Goal: Transaction & Acquisition: Purchase product/service

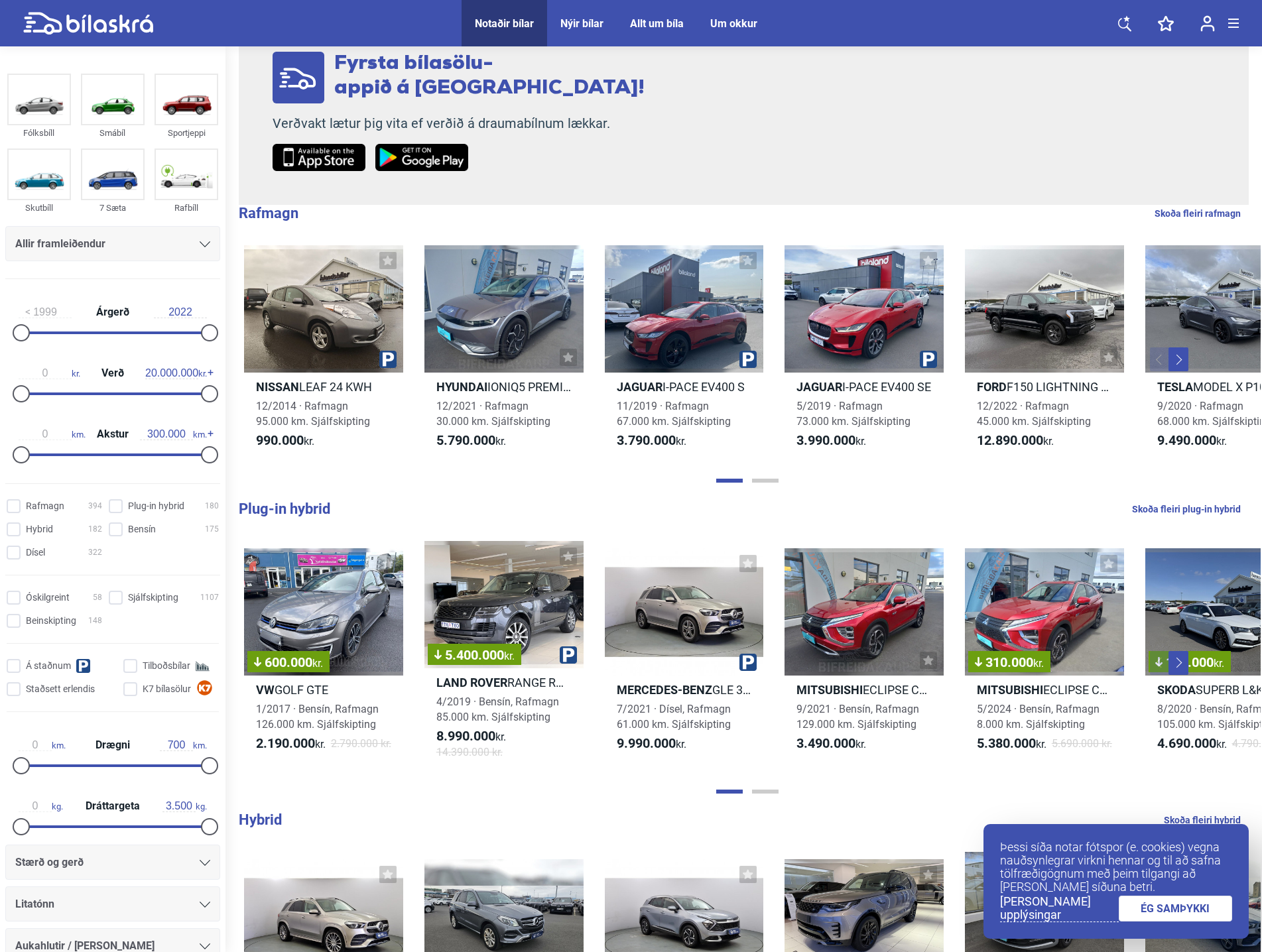
scroll to position [265, 0]
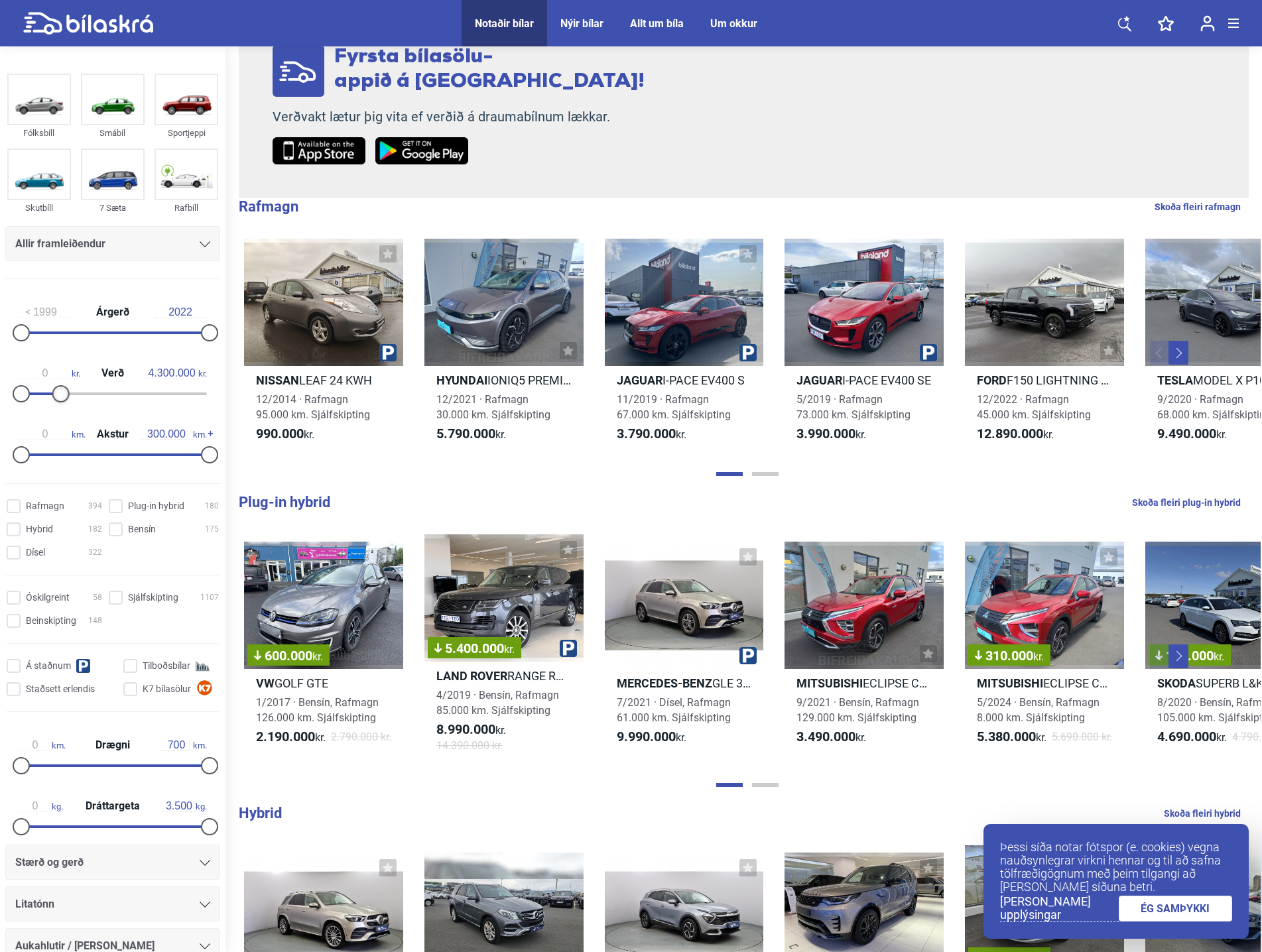
type input "4.500.000"
drag, startPoint x: 198, startPoint y: 389, endPoint x: 56, endPoint y: 402, distance: 142.6
click at [56, 402] on div "0 kr. Verð 4.500.000 kr." at bounding box center [113, 382] width 215 height 61
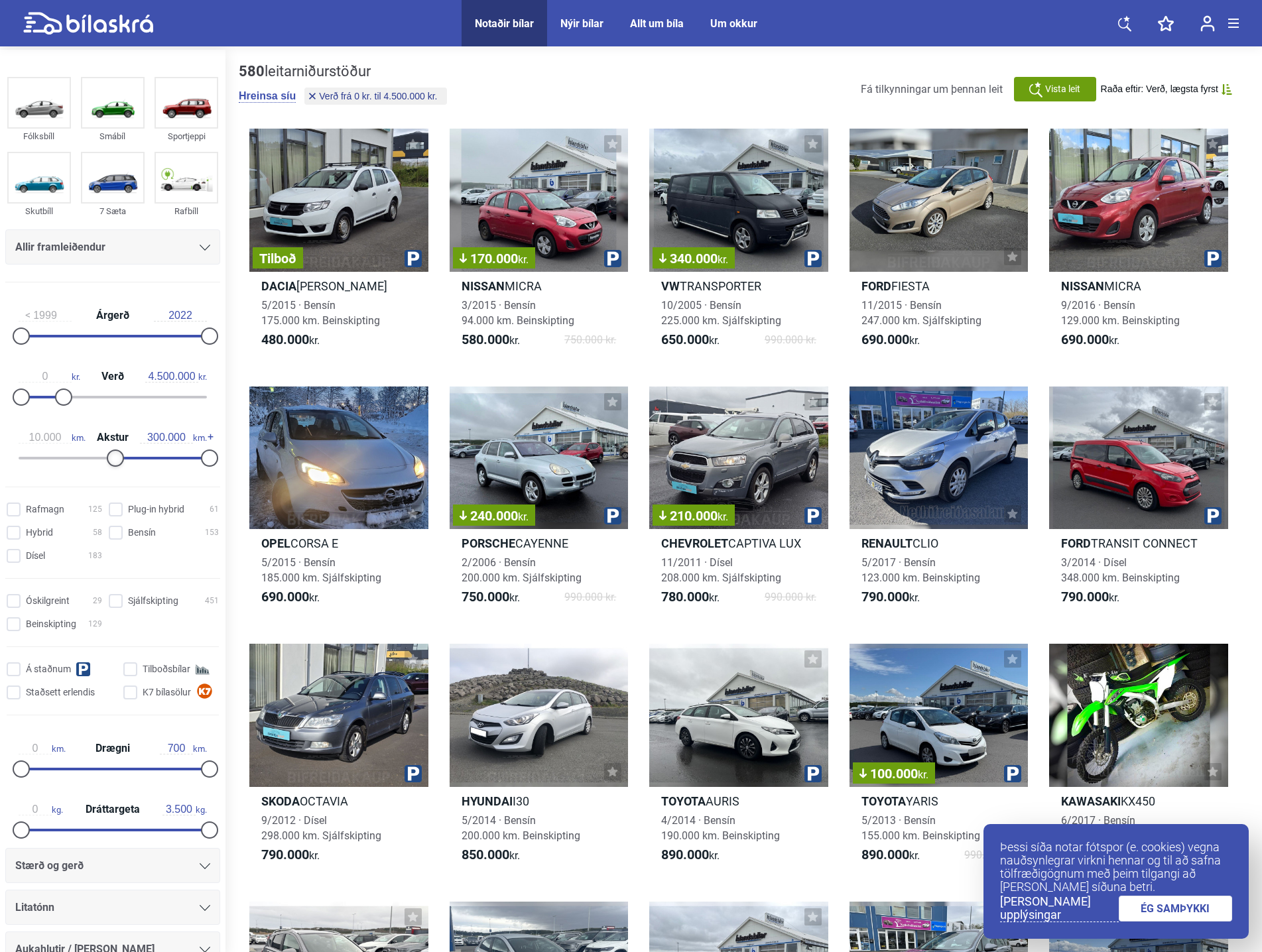
type input "0"
drag, startPoint x: 23, startPoint y: 457, endPoint x: -3, endPoint y: 470, distance: 29.1
click at [0, 470] on html "Notaðir bílar Nýir bílar Allt um bíla Um okkur Notaðir bílar Nýir bílar Allt um…" at bounding box center [631, 722] width 1262 height 1445
drag, startPoint x: 36, startPoint y: 395, endPoint x: 58, endPoint y: 394, distance: 22.0
click at [57, 394] on div "0 kr. Verð 4.500.000 kr." at bounding box center [113, 385] width 215 height 61
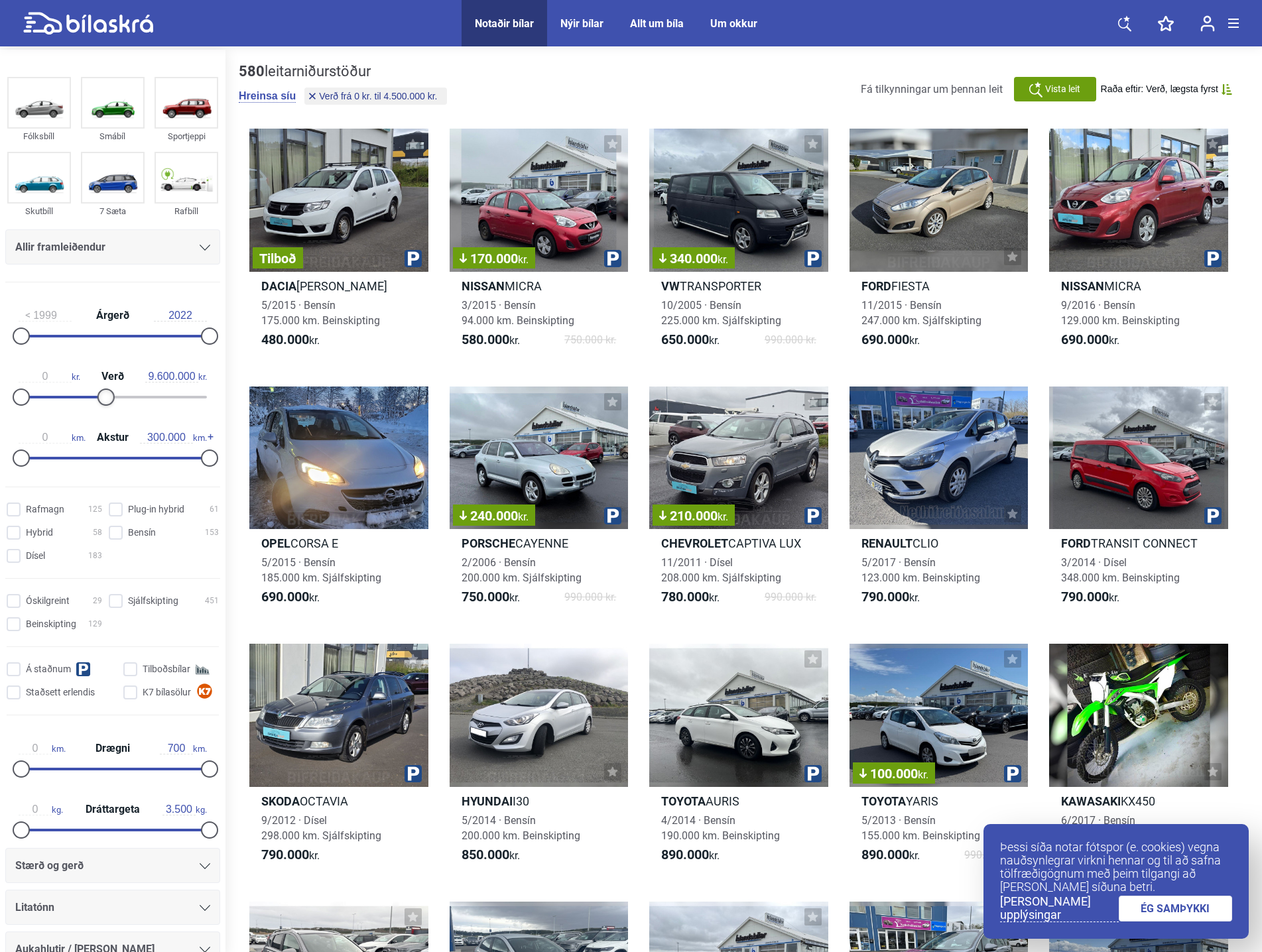
type input "9.700.000"
click at [107, 395] on div at bounding box center [112, 397] width 17 height 17
type input "4.500.000"
drag, startPoint x: 20, startPoint y: 400, endPoint x: 62, endPoint y: 402, distance: 42.0
click at [62, 402] on div at bounding box center [63, 397] width 17 height 17
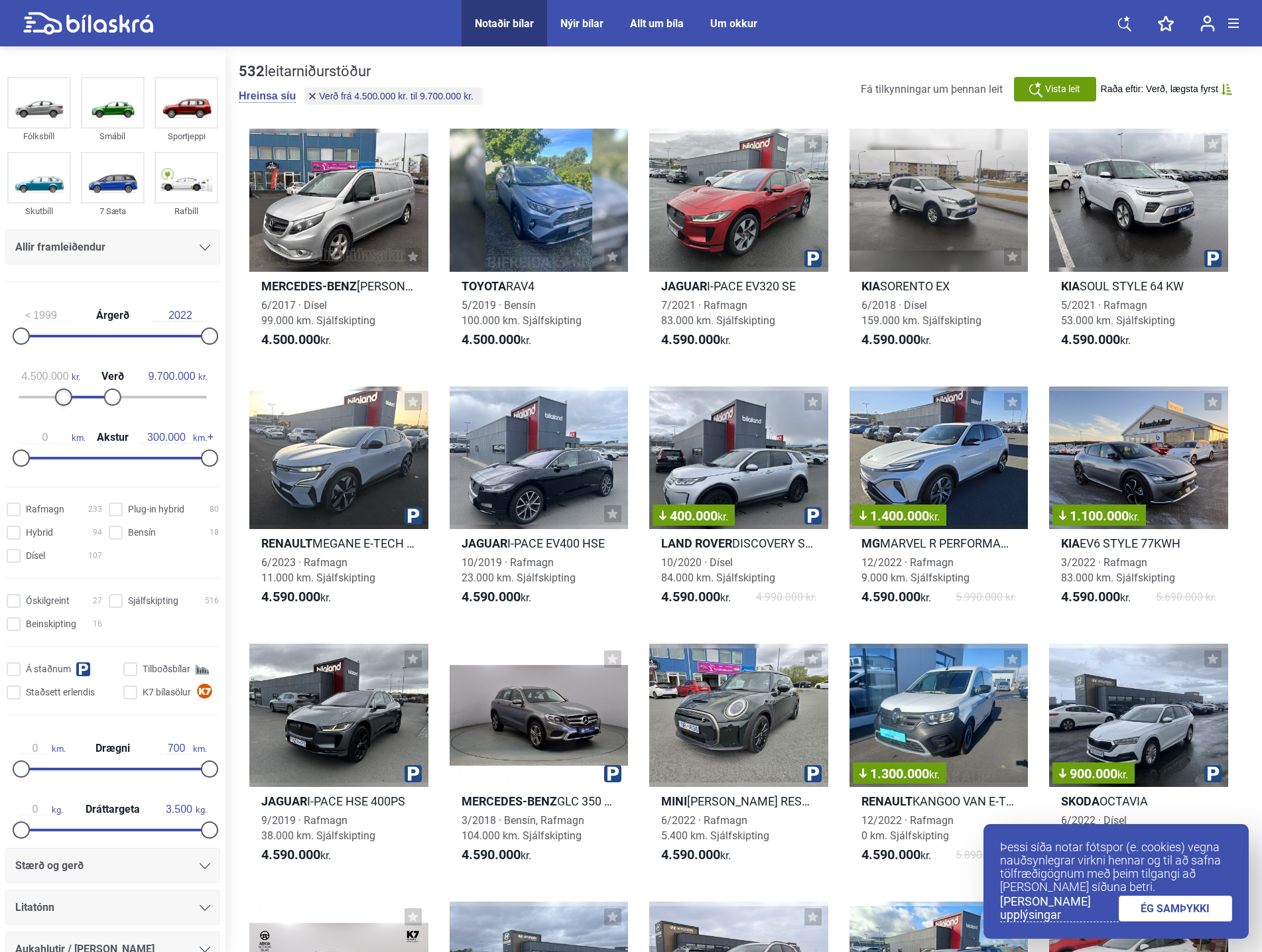
click at [64, 398] on div at bounding box center [63, 397] width 17 height 17
type input "4.900.000"
drag, startPoint x: 107, startPoint y: 398, endPoint x: 63, endPoint y: 404, distance: 44.4
click at [63, 404] on div at bounding box center [67, 397] width 17 height 17
type input "50.000"
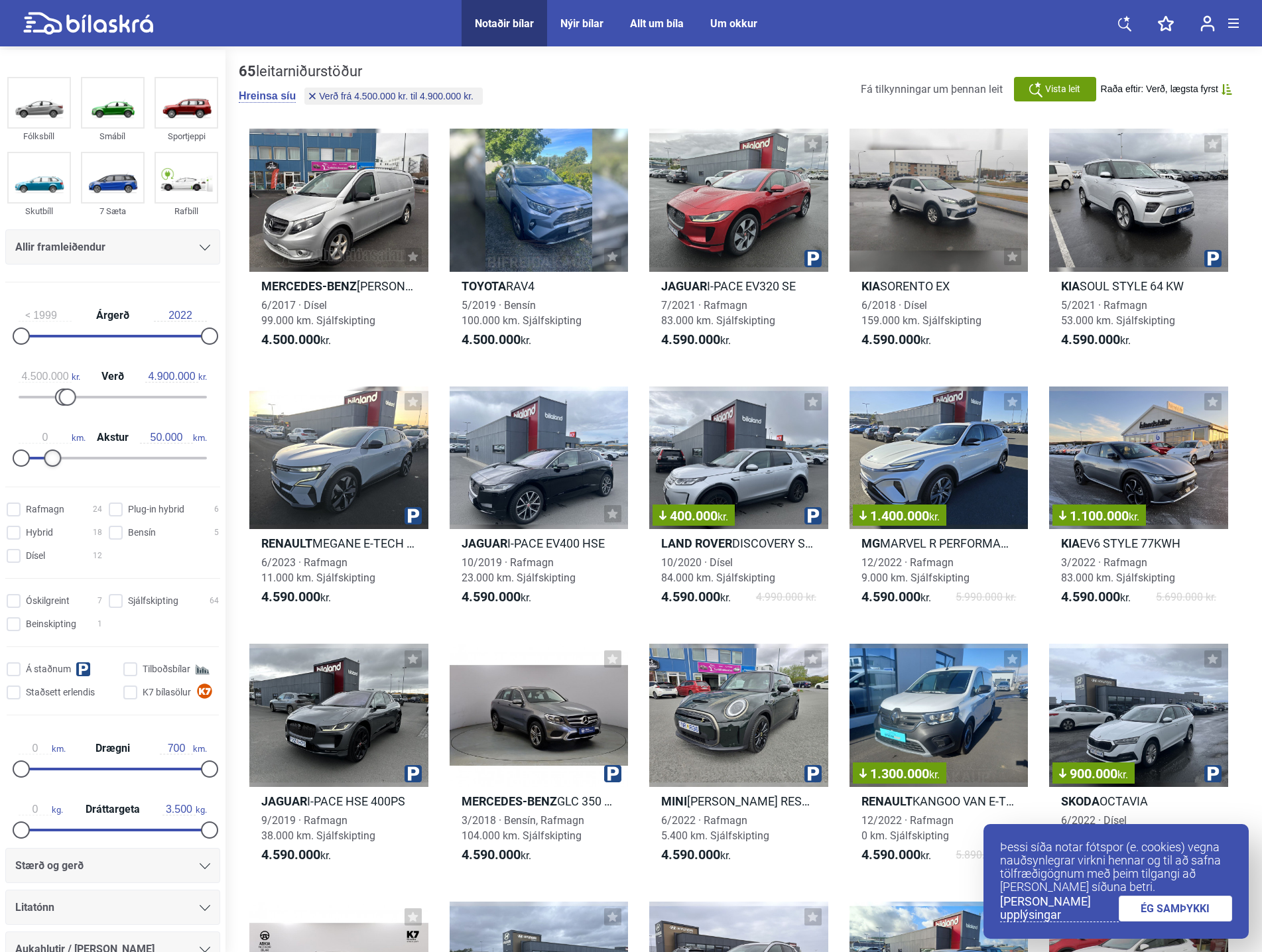
drag, startPoint x: 199, startPoint y: 453, endPoint x: 48, endPoint y: 466, distance: 151.6
click at [48, 466] on div "0 km. Akstur 50.000 km." at bounding box center [113, 446] width 215 height 61
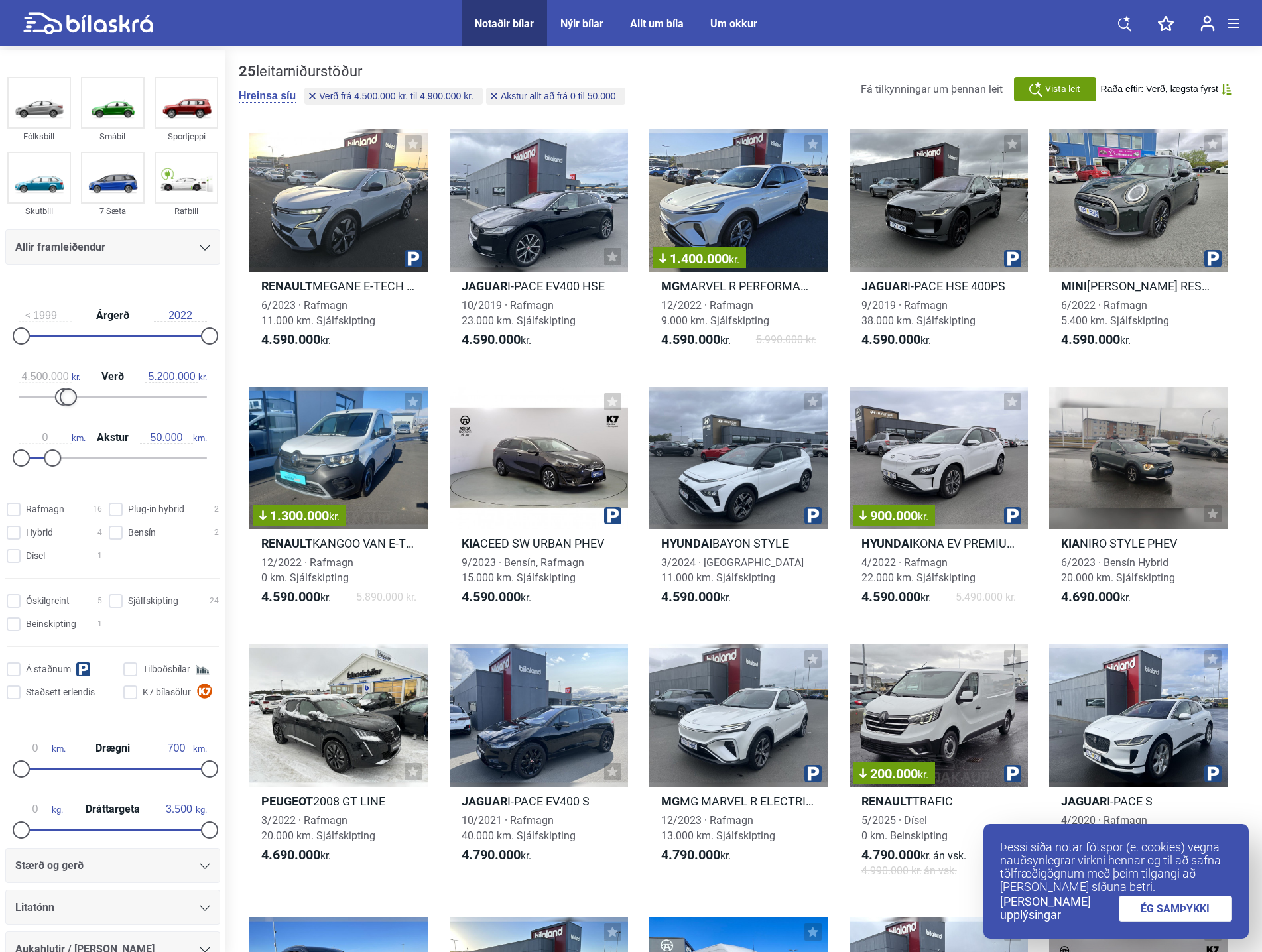
type input "5.300.000"
click at [71, 396] on div at bounding box center [70, 397] width 17 height 17
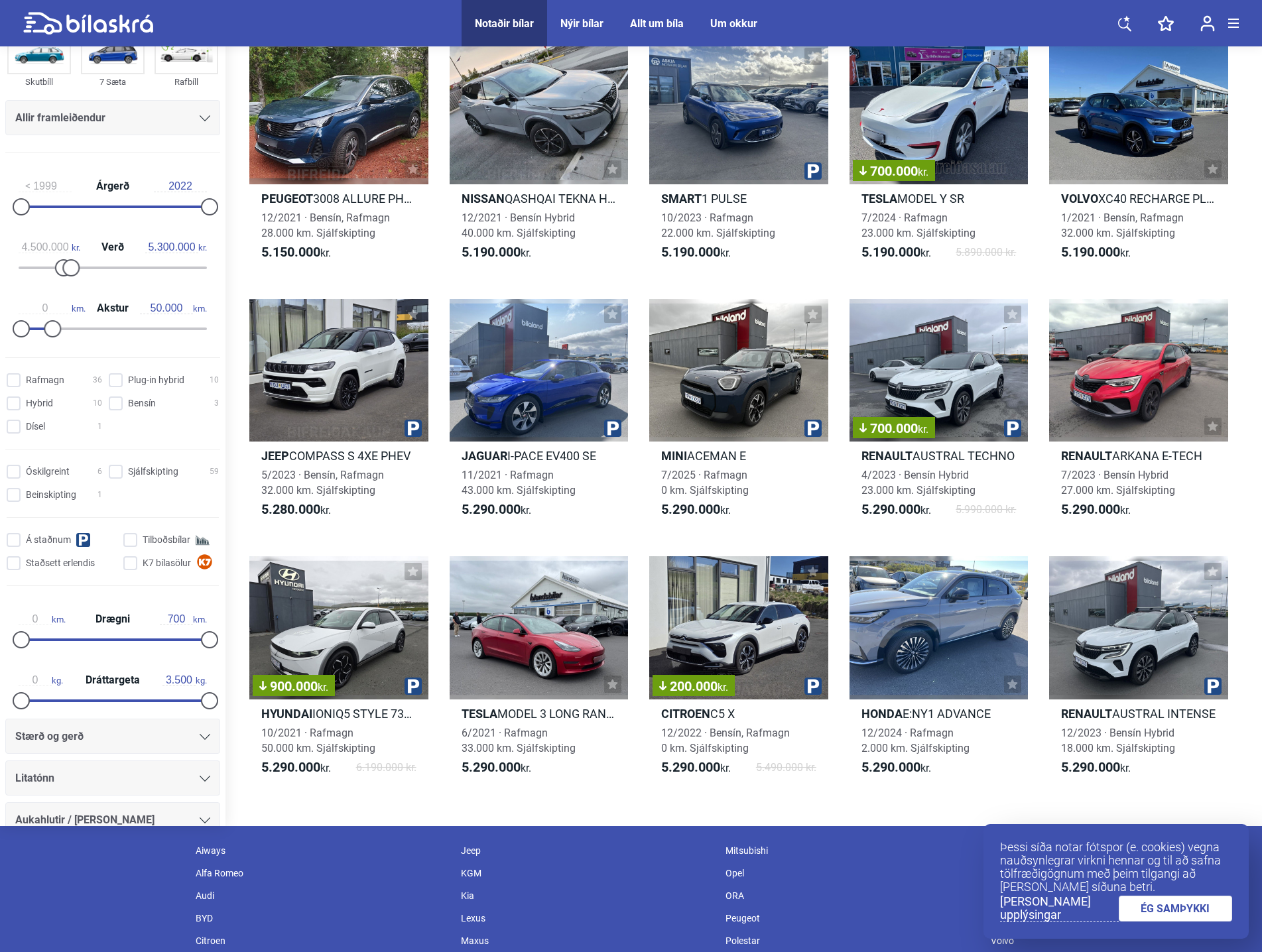
scroll to position [2512, 0]
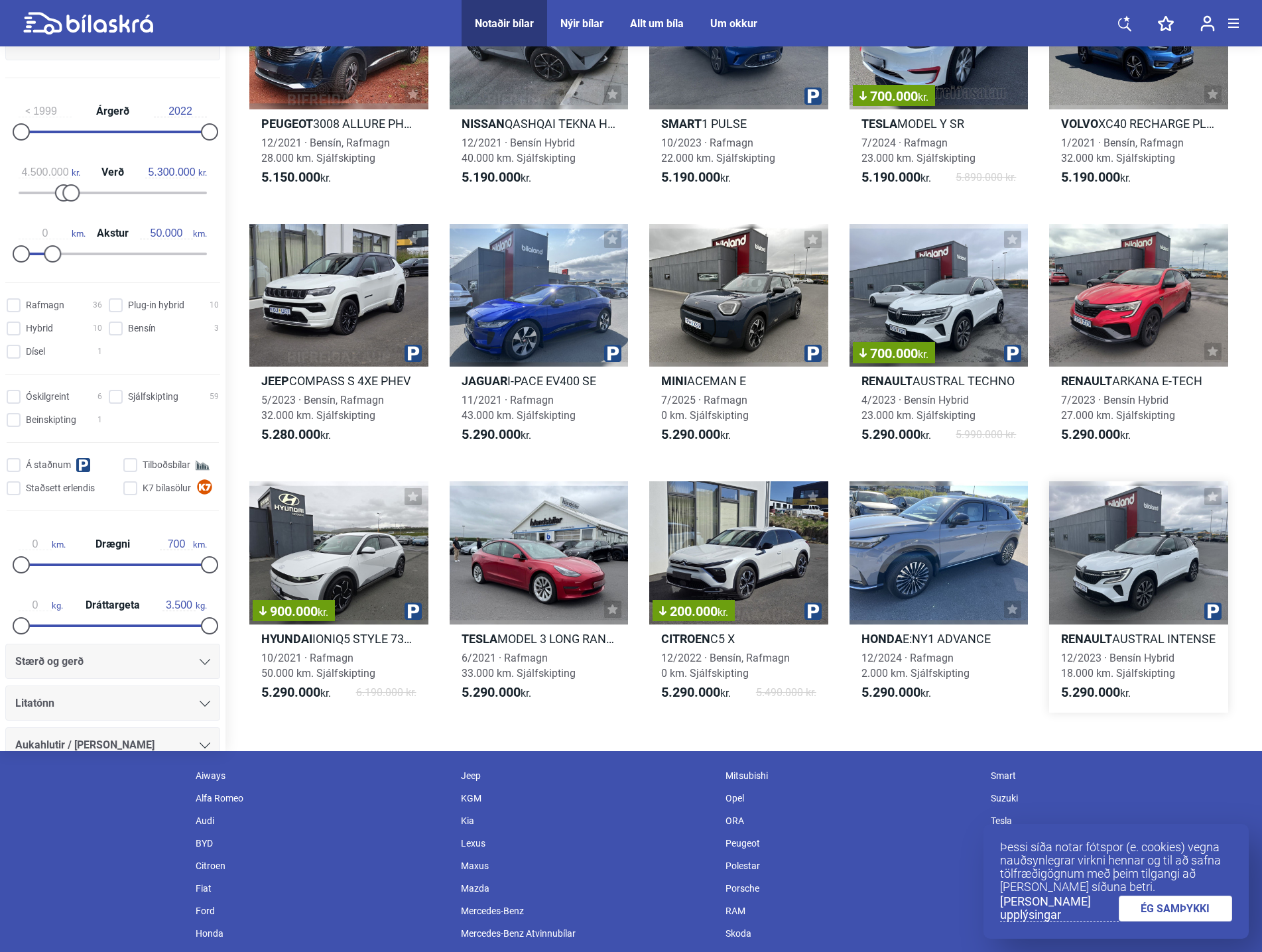
click at [1201, 548] on div at bounding box center [1139, 553] width 179 height 144
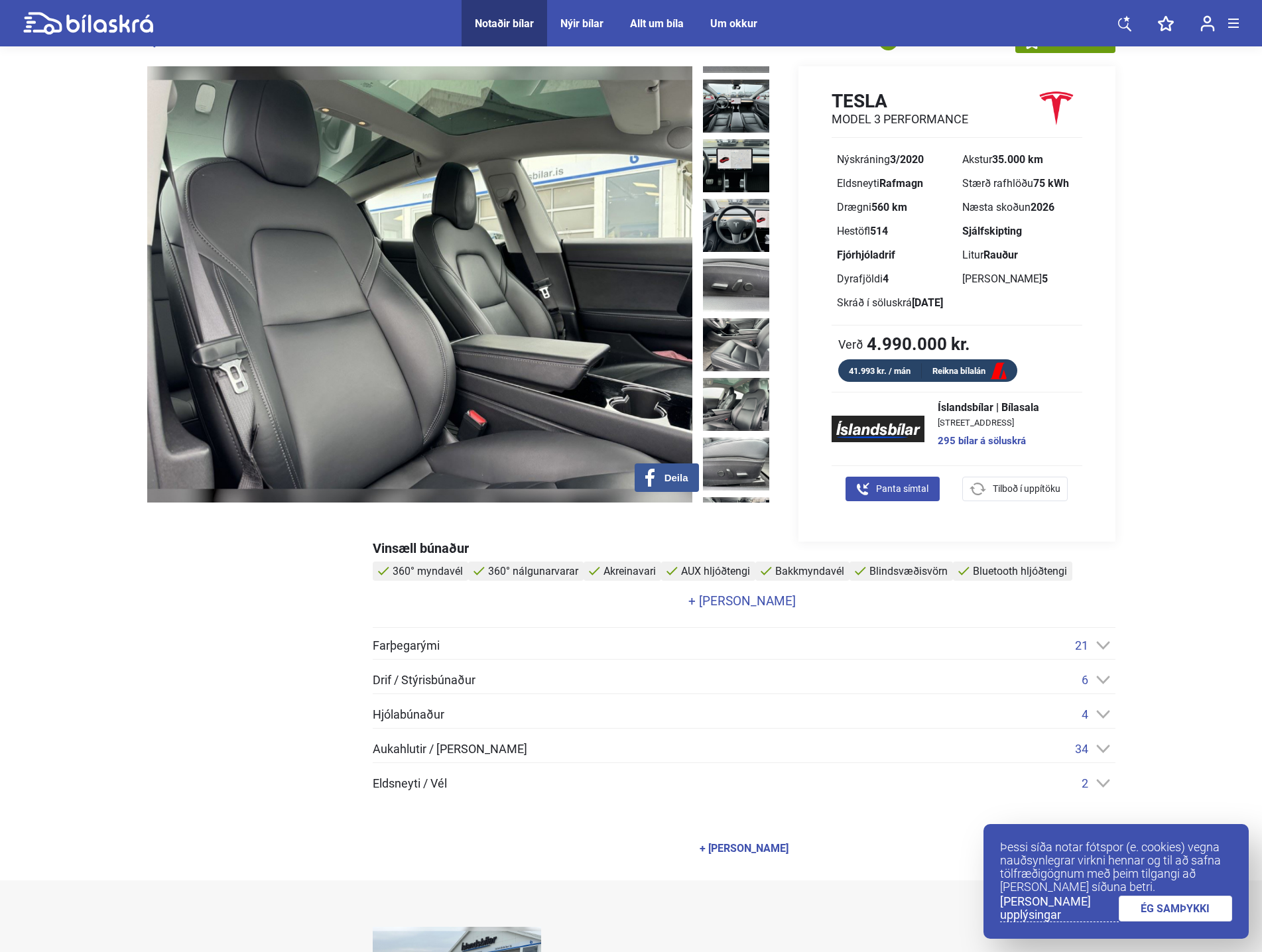
scroll to position [66, 0]
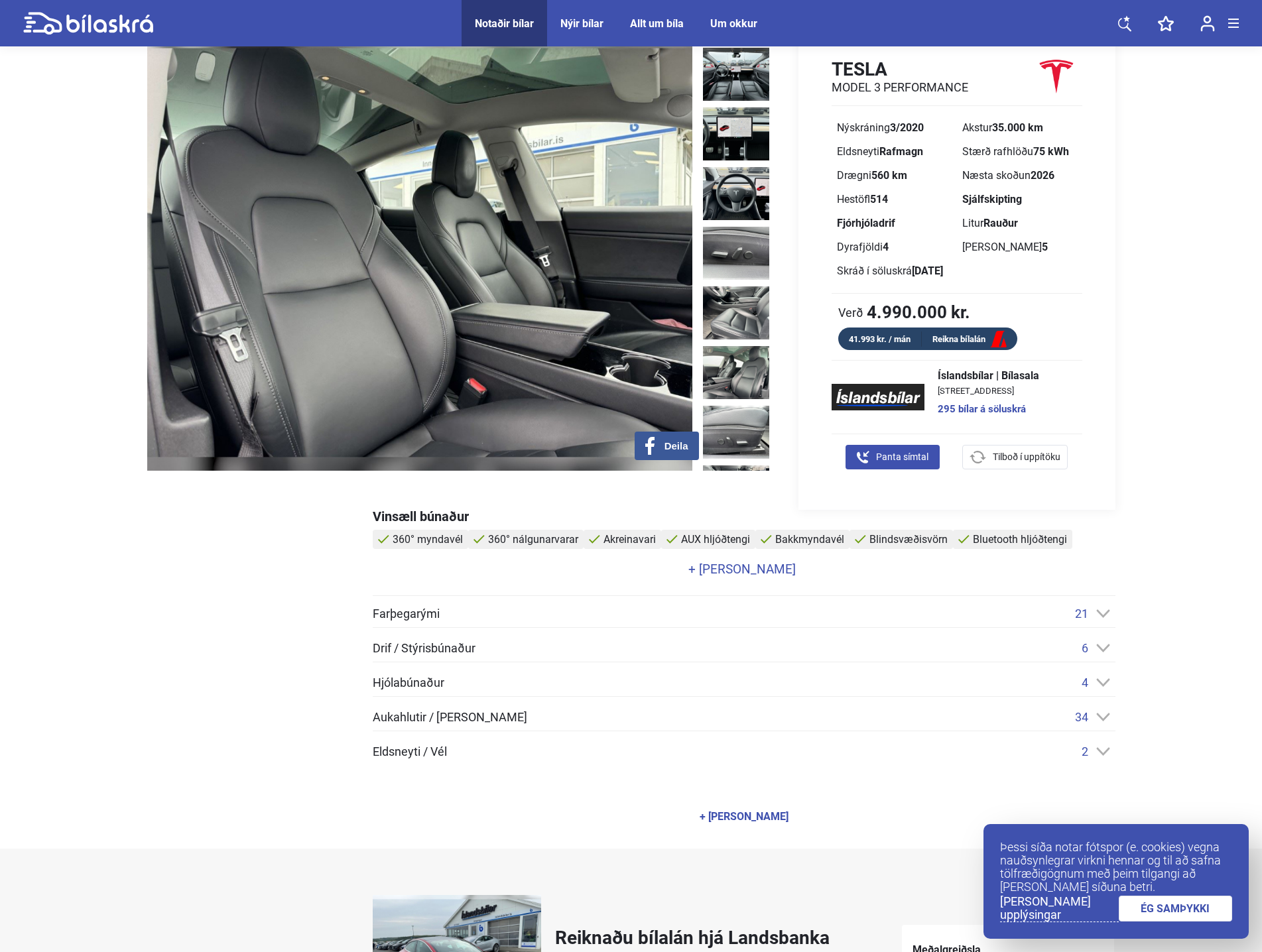
click at [767, 572] on link "+ [PERSON_NAME]" at bounding box center [742, 570] width 739 height 13
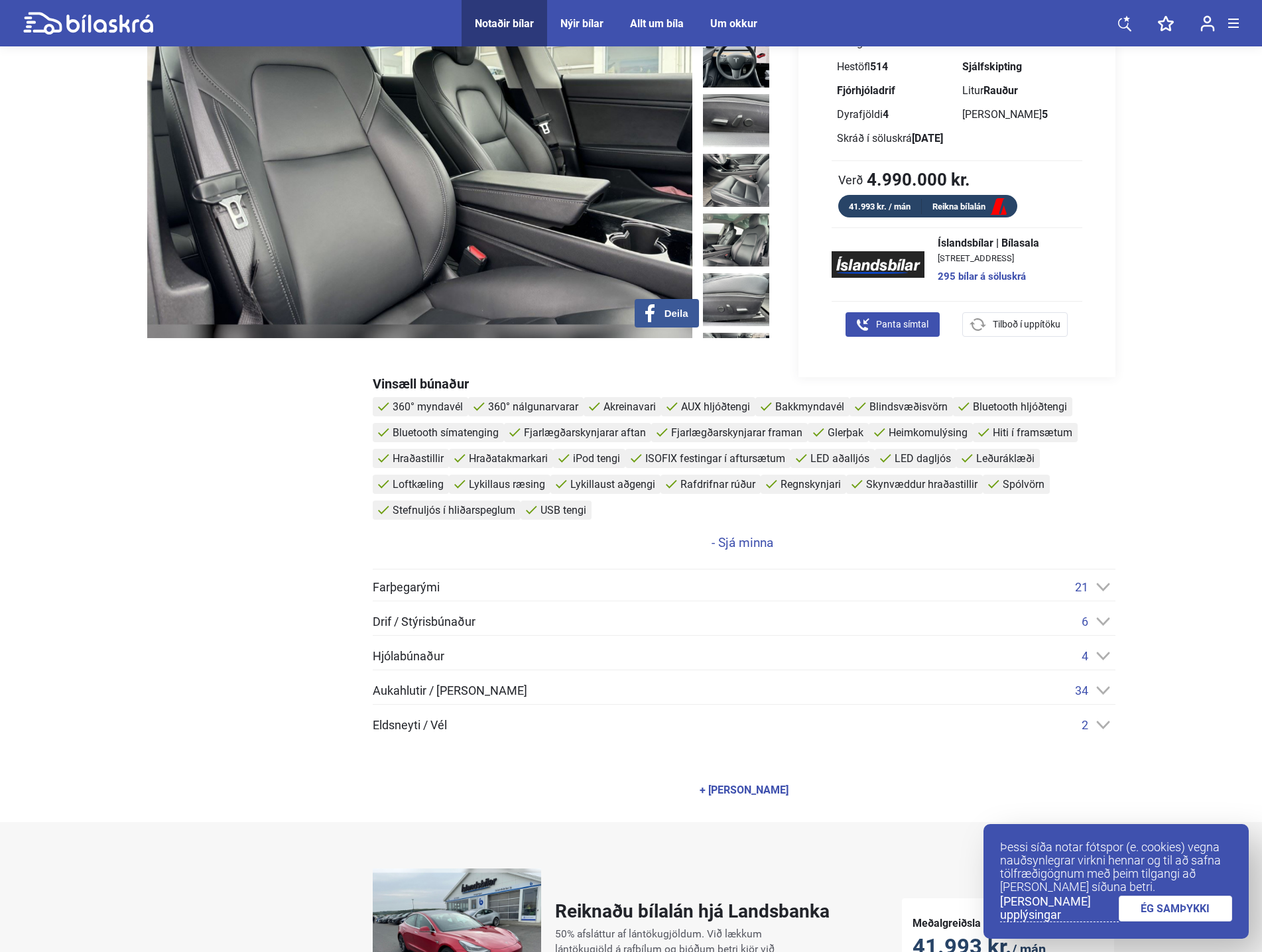
scroll to position [265, 0]
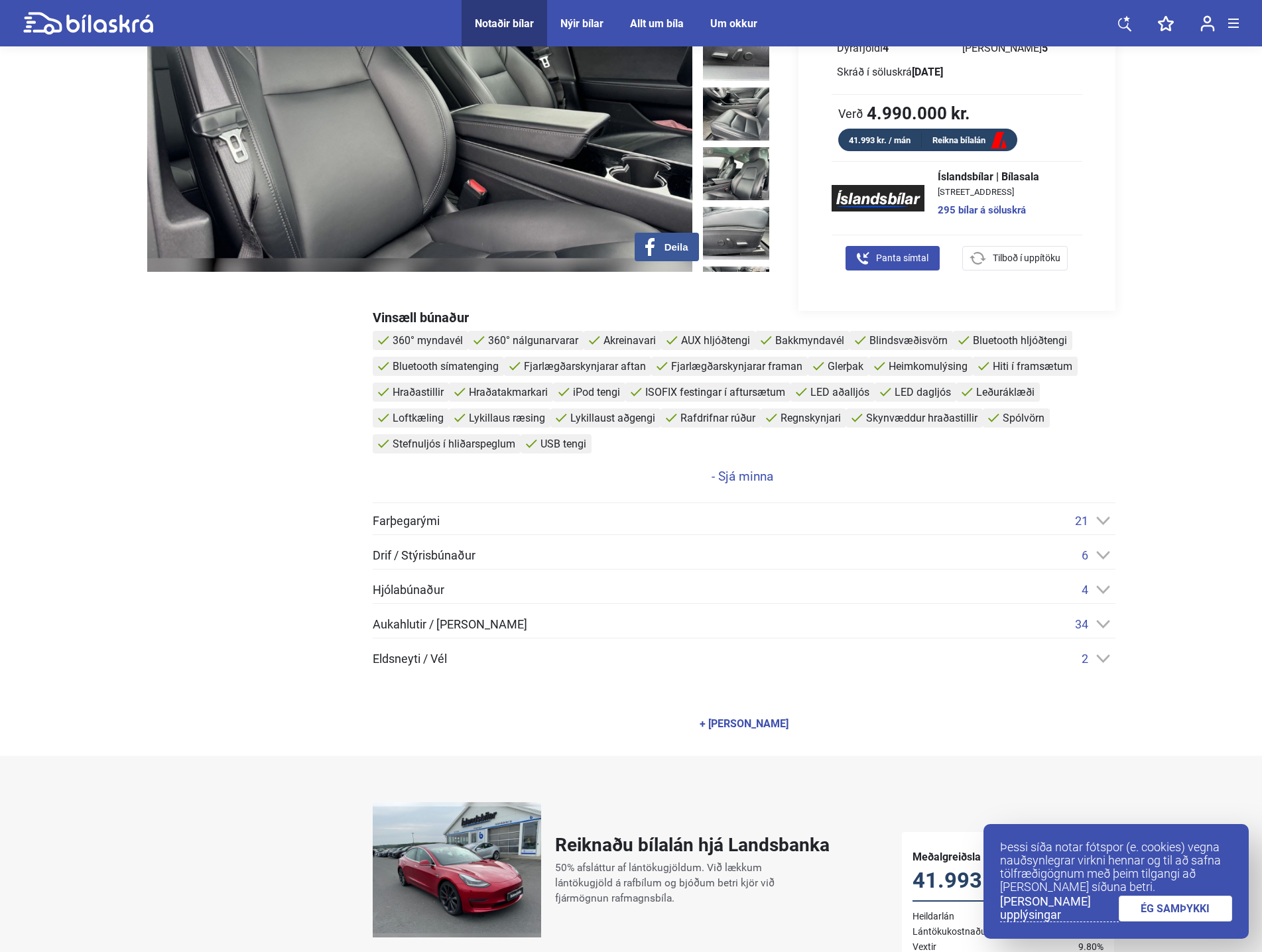
click at [1099, 555] on icon at bounding box center [1103, 555] width 14 height 9
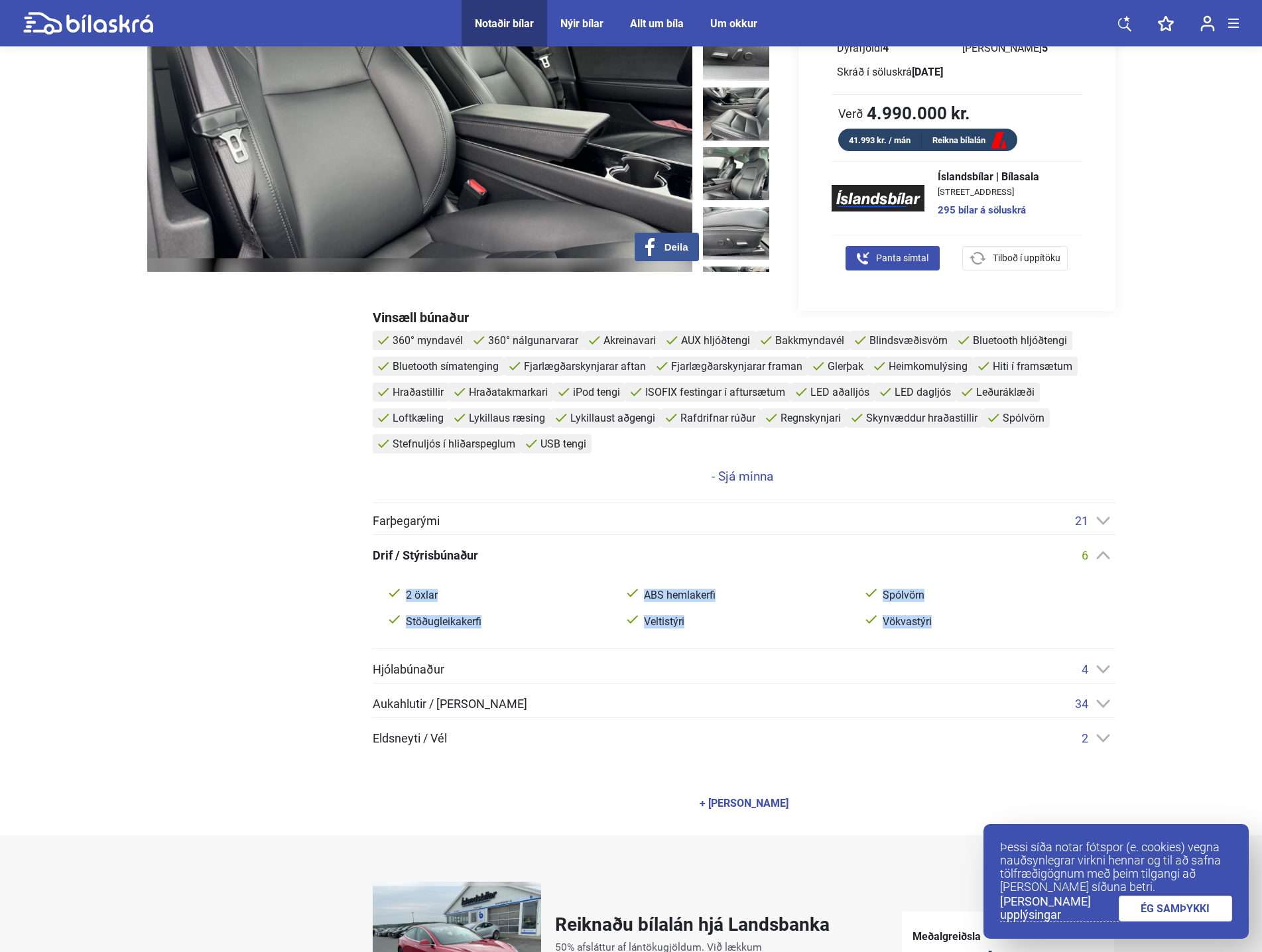
click at [1099, 555] on icon at bounding box center [1103, 555] width 14 height 9
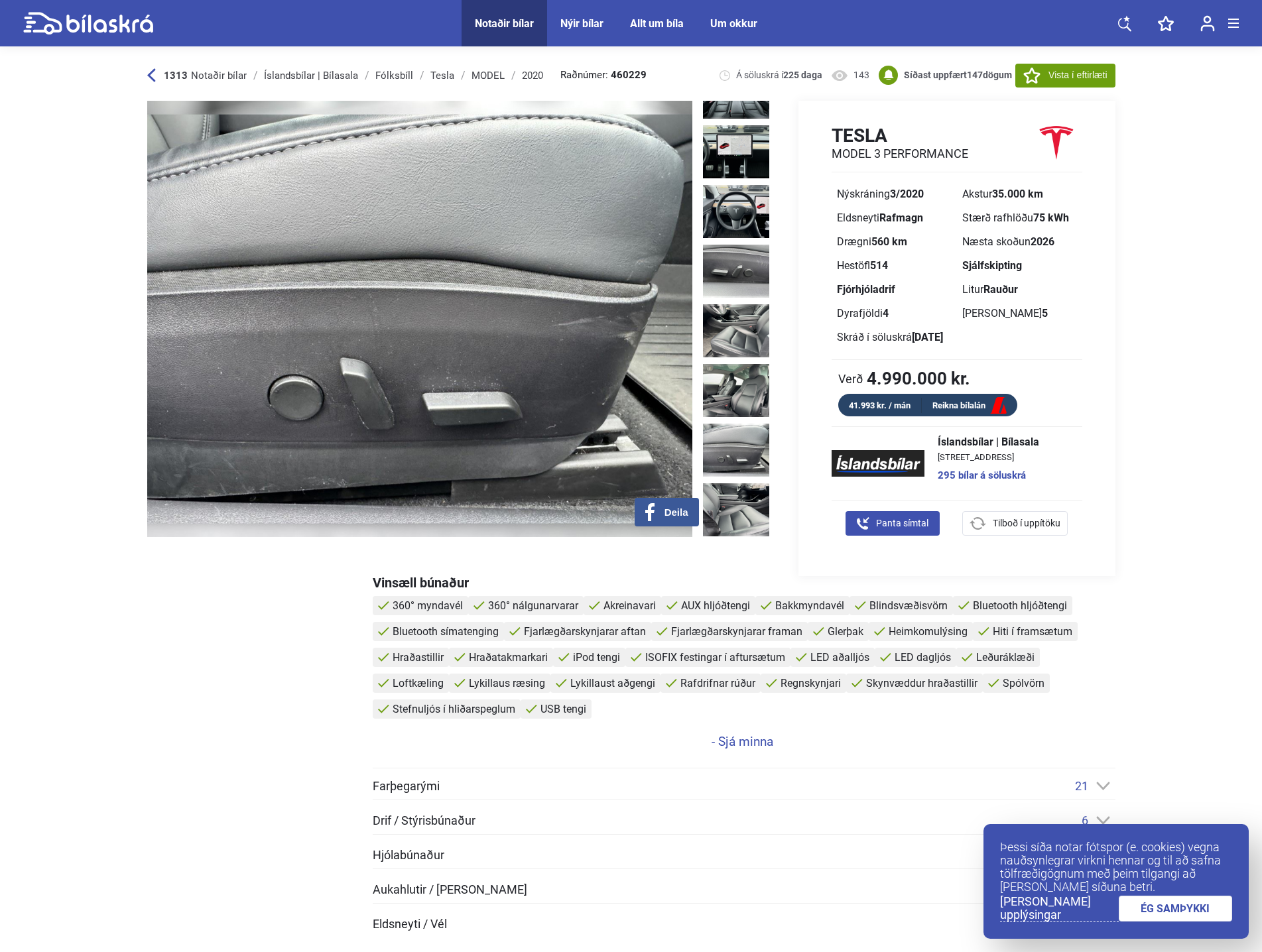
scroll to position [0, 0]
